Goal: Information Seeking & Learning: Check status

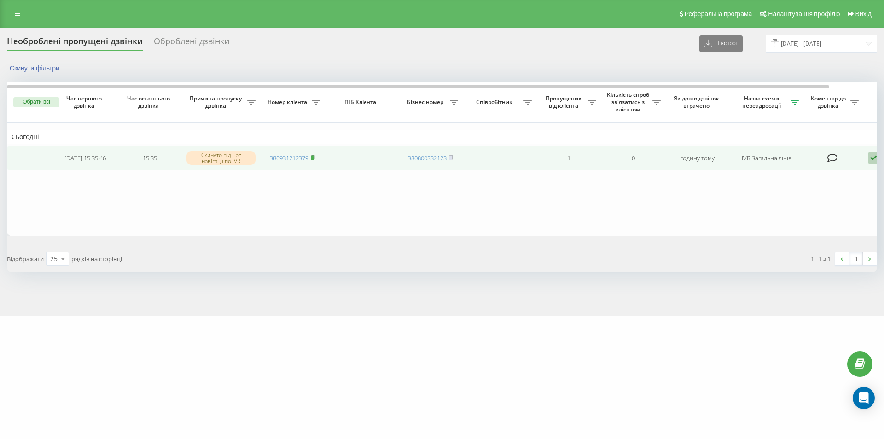
click at [315, 157] on icon at bounding box center [313, 158] width 4 height 6
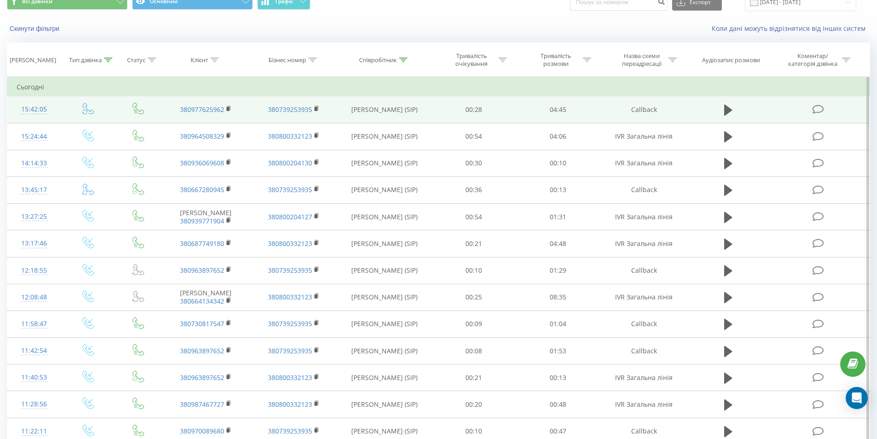
scroll to position [39, 0]
